Goal: Navigation & Orientation: Find specific page/section

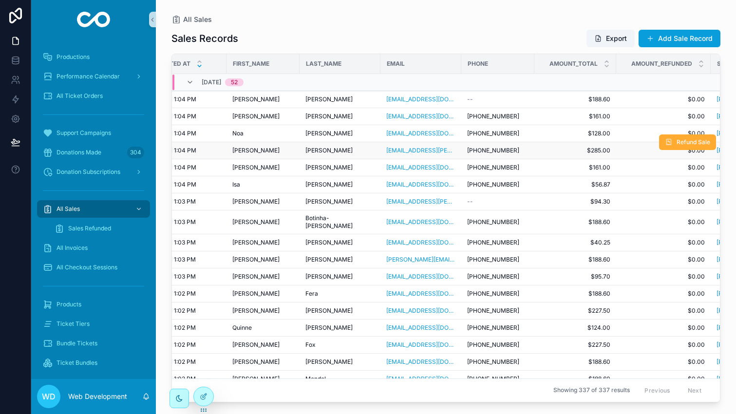
scroll to position [0, 298]
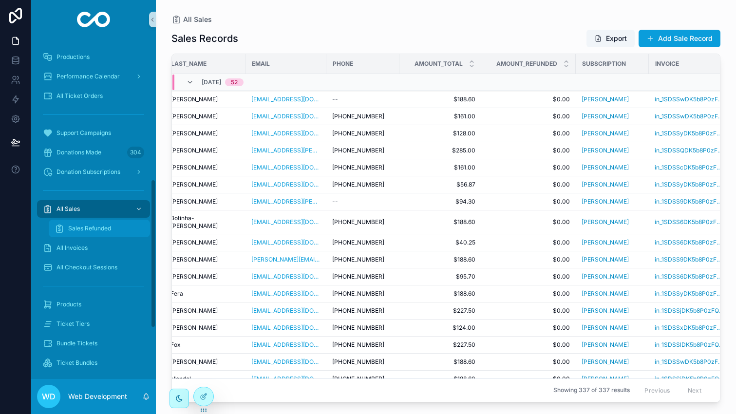
click at [93, 226] on span "Sales Refunded" at bounding box center [89, 228] width 43 height 8
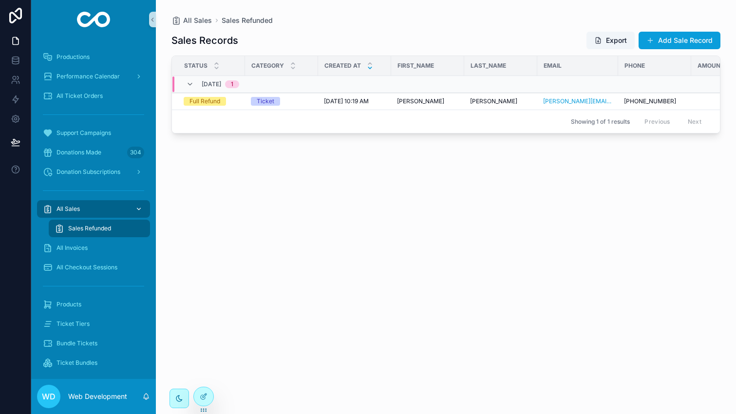
click at [85, 210] on div "All Sales" at bounding box center [93, 209] width 101 height 16
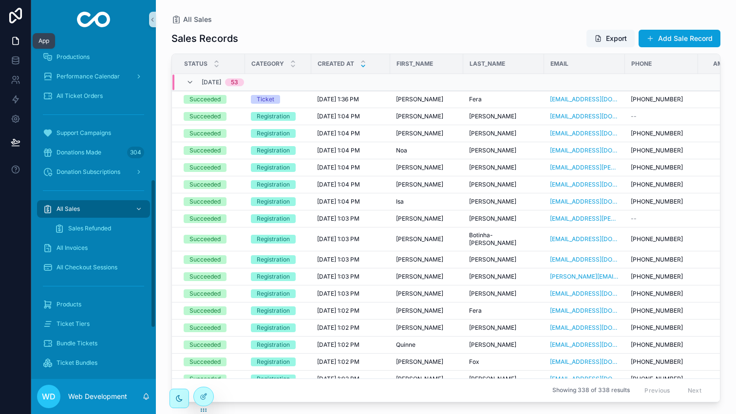
click at [7, 37] on link at bounding box center [15, 40] width 31 height 19
click at [15, 59] on icon at bounding box center [15, 58] width 6 height 2
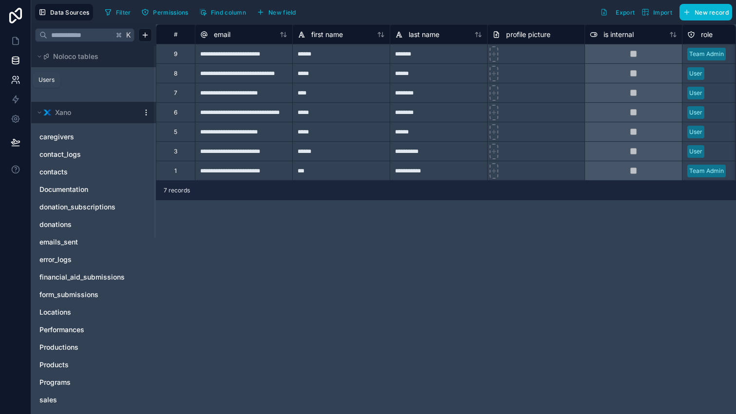
click at [17, 88] on link at bounding box center [15, 79] width 31 height 19
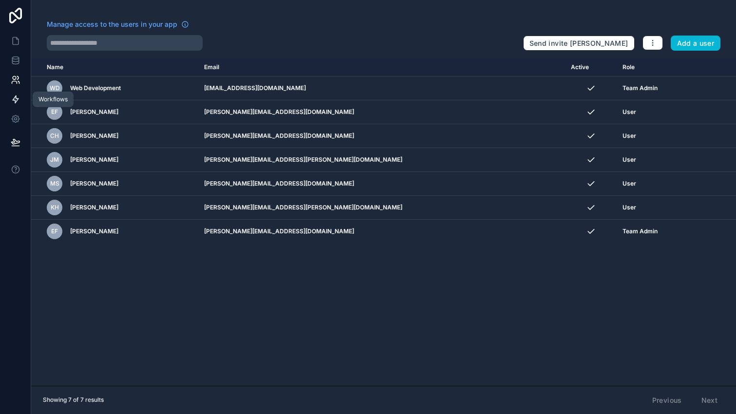
click at [15, 96] on icon at bounding box center [16, 99] width 6 height 7
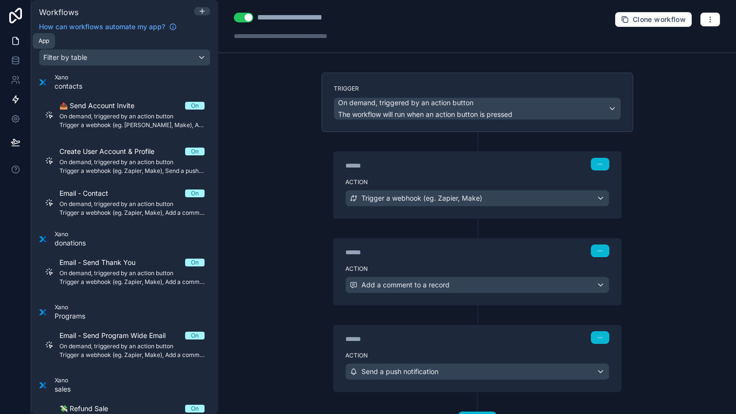
click at [11, 42] on icon at bounding box center [16, 41] width 10 height 10
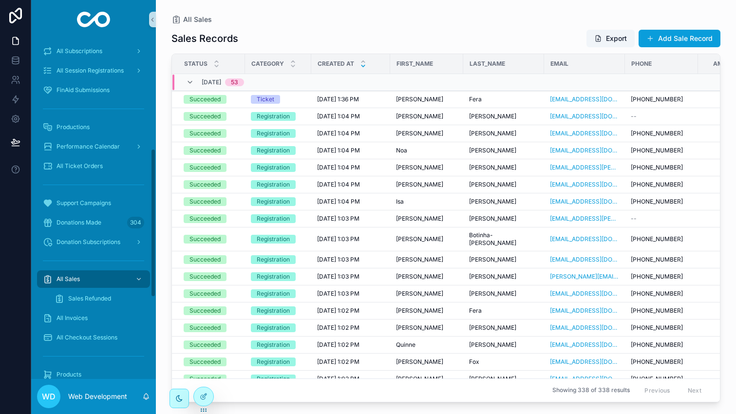
scroll to position [260, 0]
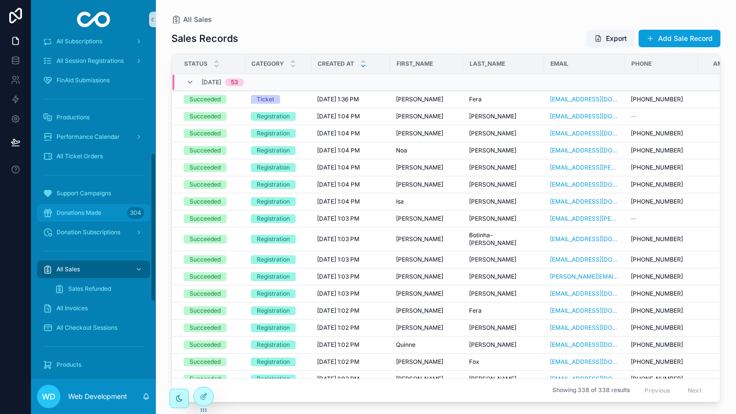
click at [89, 217] on div "Donations Made 304" at bounding box center [93, 213] width 101 height 16
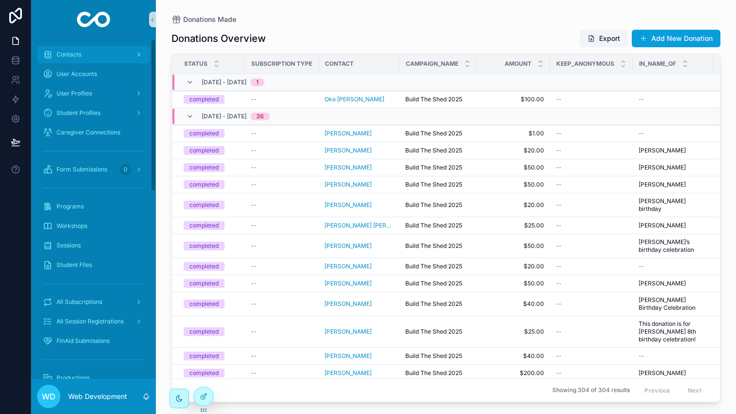
click at [88, 54] on div "Contacts" at bounding box center [93, 55] width 101 height 16
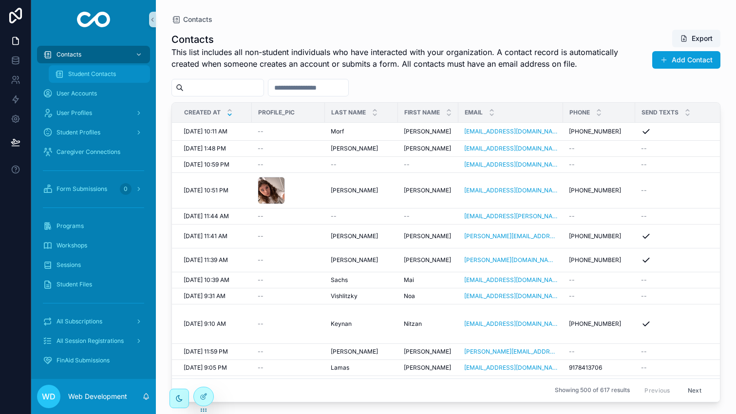
click at [91, 76] on span "Student Contacts" at bounding box center [92, 74] width 48 height 8
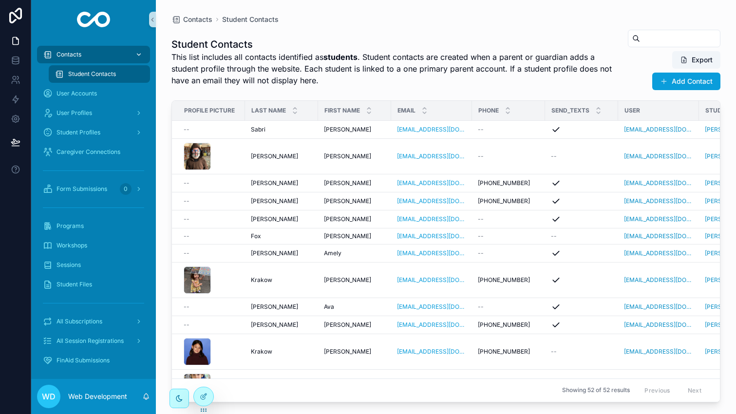
click at [88, 53] on div "Contacts" at bounding box center [93, 55] width 101 height 16
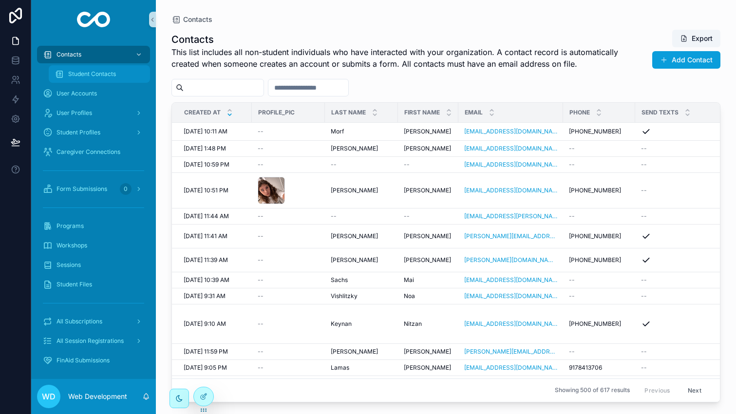
click at [93, 75] on span "Student Contacts" at bounding box center [92, 74] width 48 height 8
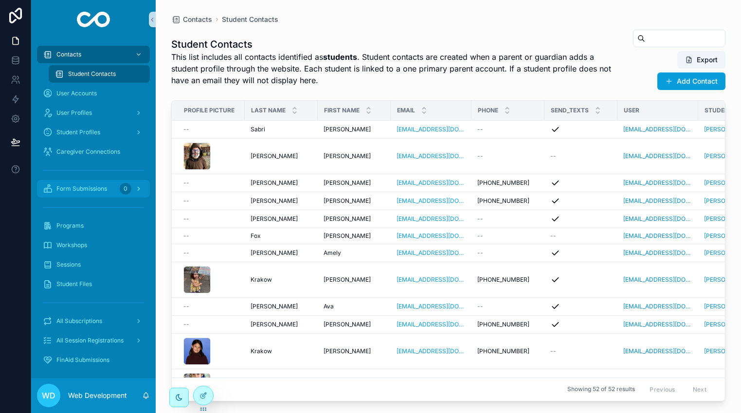
click at [79, 194] on div "Form Submissions 0" at bounding box center [93, 189] width 101 height 16
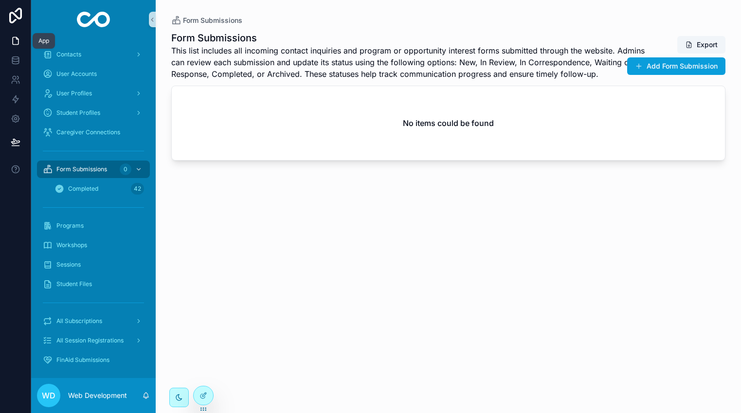
click at [15, 40] on icon at bounding box center [16, 41] width 10 height 10
click at [18, 66] on link at bounding box center [15, 60] width 31 height 19
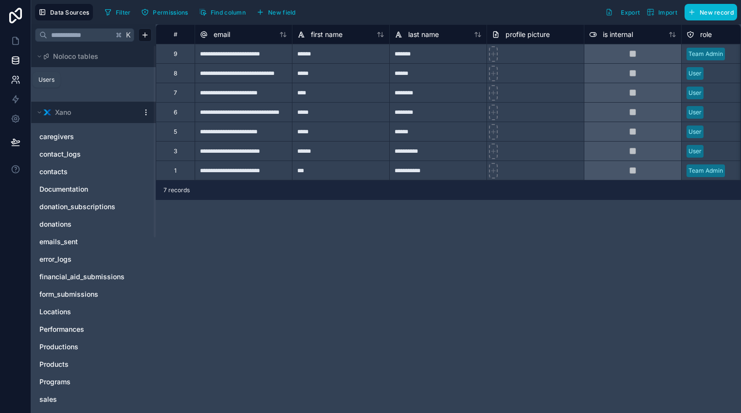
click at [17, 79] on icon at bounding box center [17, 77] width 1 height 3
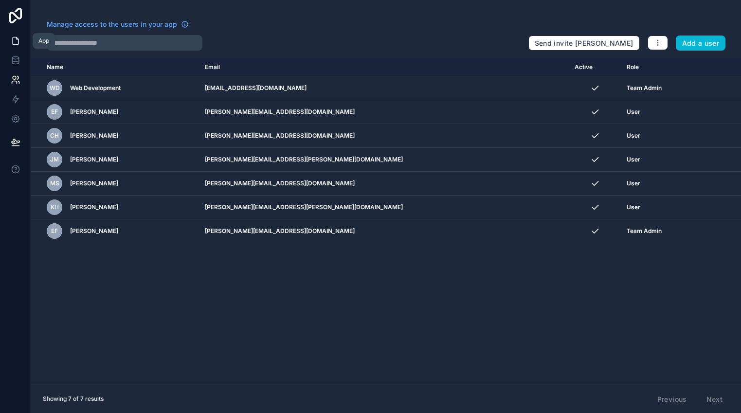
click at [15, 45] on icon at bounding box center [16, 41] width 10 height 10
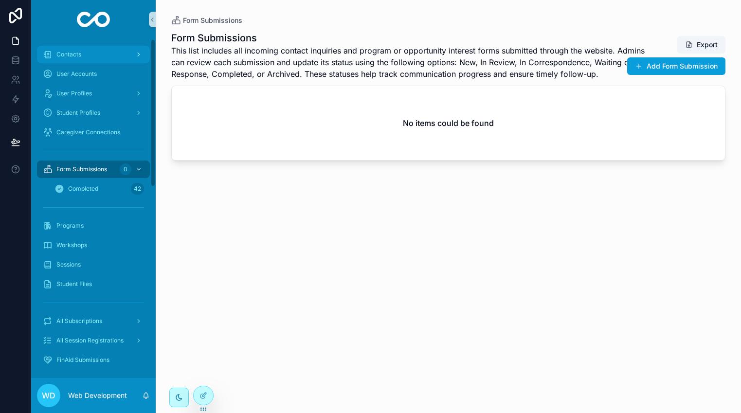
click at [76, 57] on span "Contacts" at bounding box center [68, 55] width 25 height 8
